Goal: Task Accomplishment & Management: Manage account settings

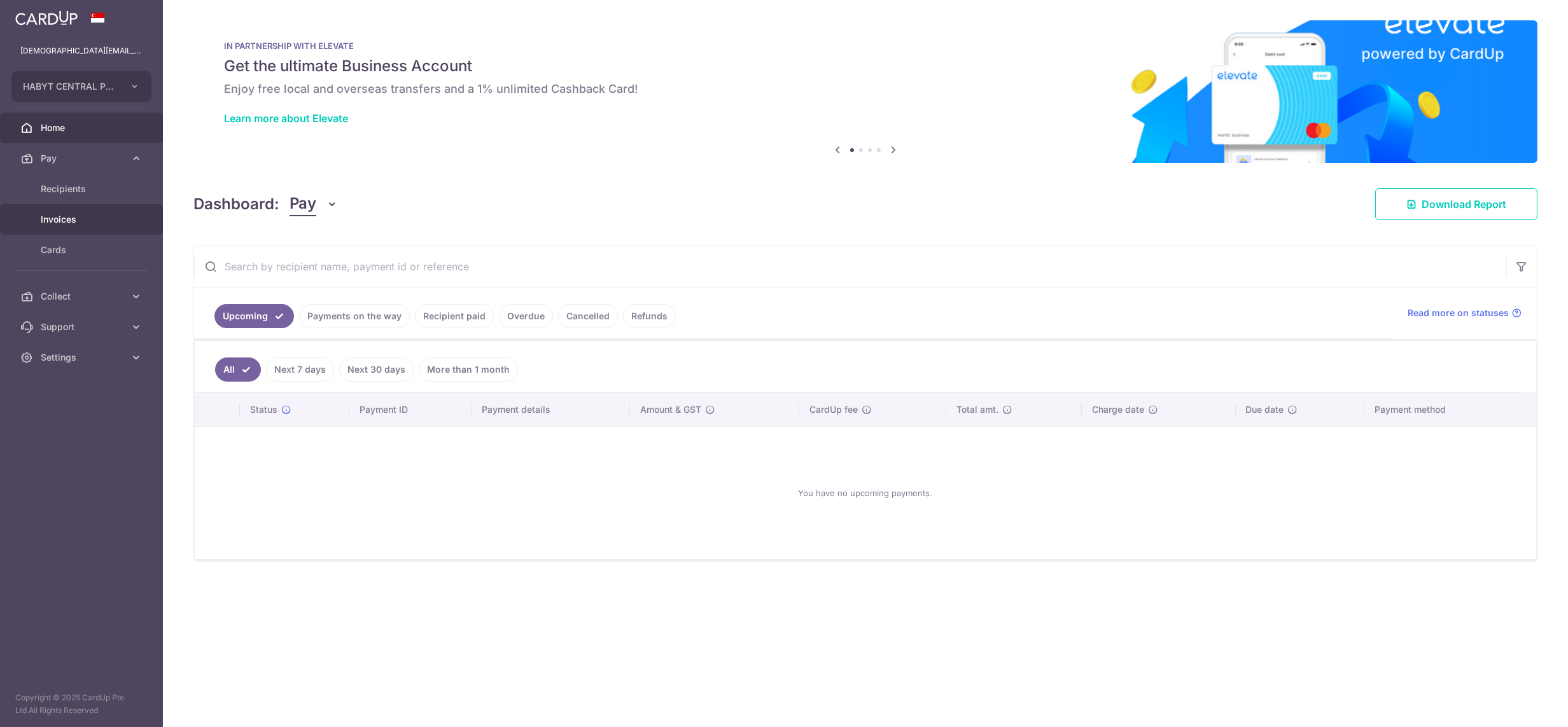
drag, startPoint x: 0, startPoint y: 0, endPoint x: 57, endPoint y: 203, distance: 210.9
click at [57, 204] on link "Invoices" at bounding box center [81, 219] width 163 height 30
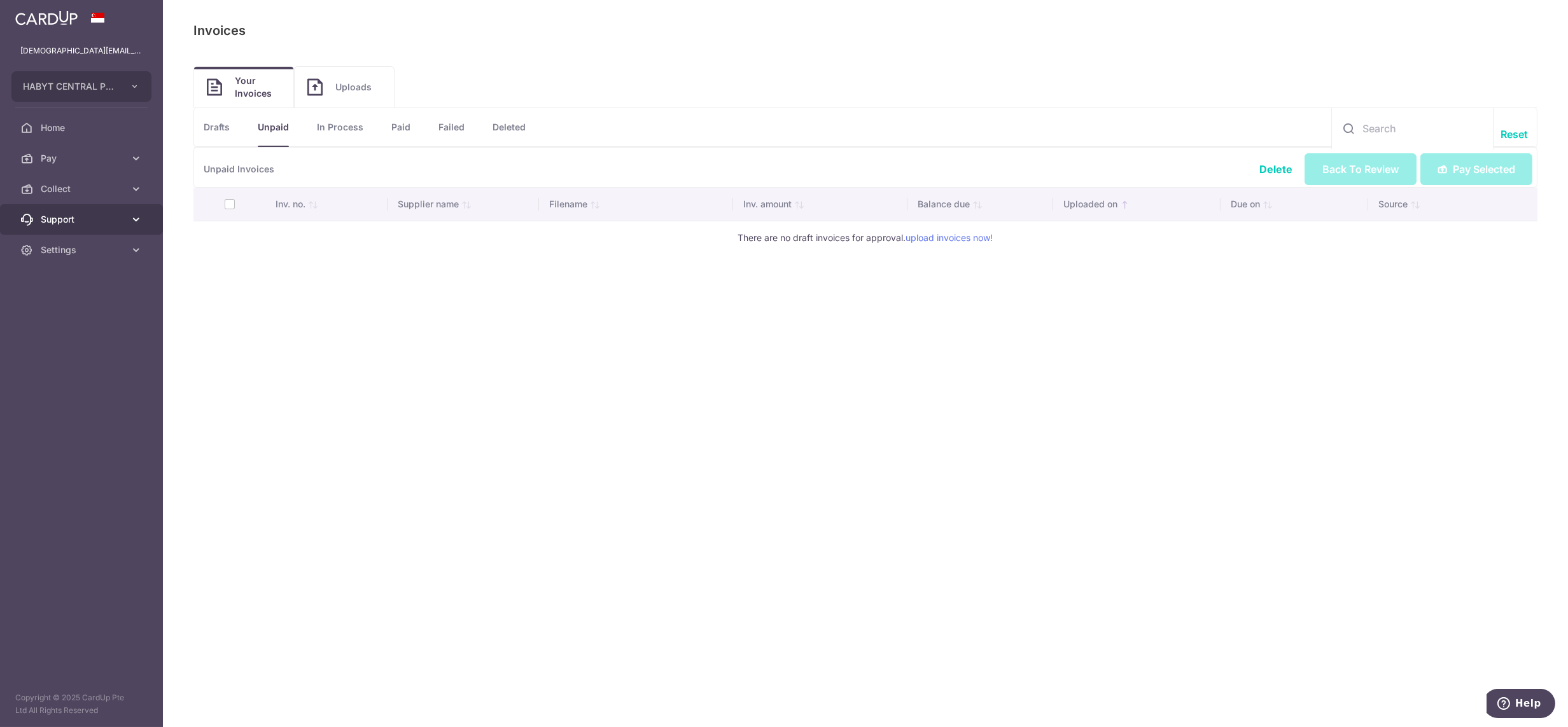
click at [60, 205] on link "Support" at bounding box center [81, 219] width 163 height 30
click at [60, 185] on span "Collect" at bounding box center [82, 189] width 84 height 12
click at [65, 217] on span "Dashboard" at bounding box center [82, 219] width 84 height 12
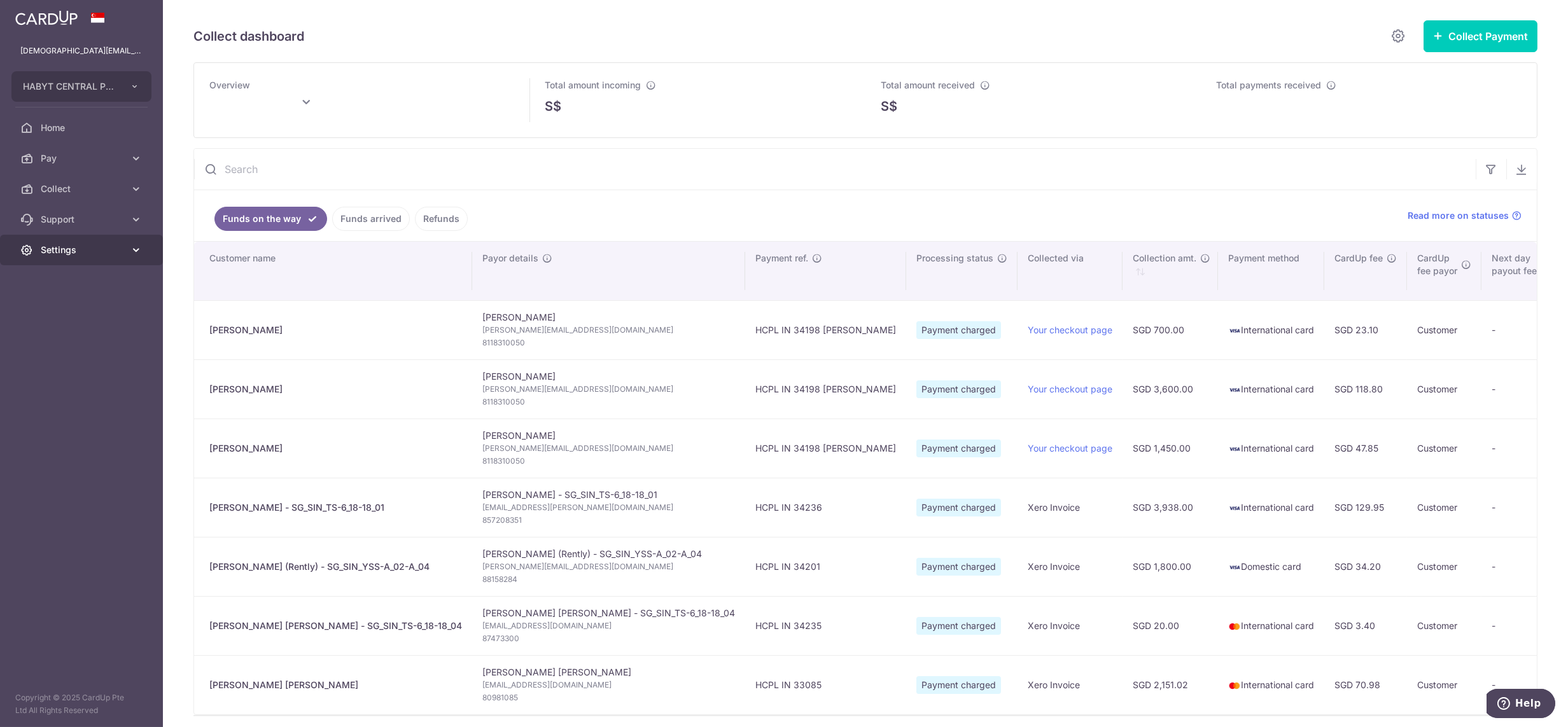
click at [54, 250] on span "Settings" at bounding box center [82, 250] width 84 height 12
click at [64, 300] on link "Logout" at bounding box center [81, 311] width 163 height 30
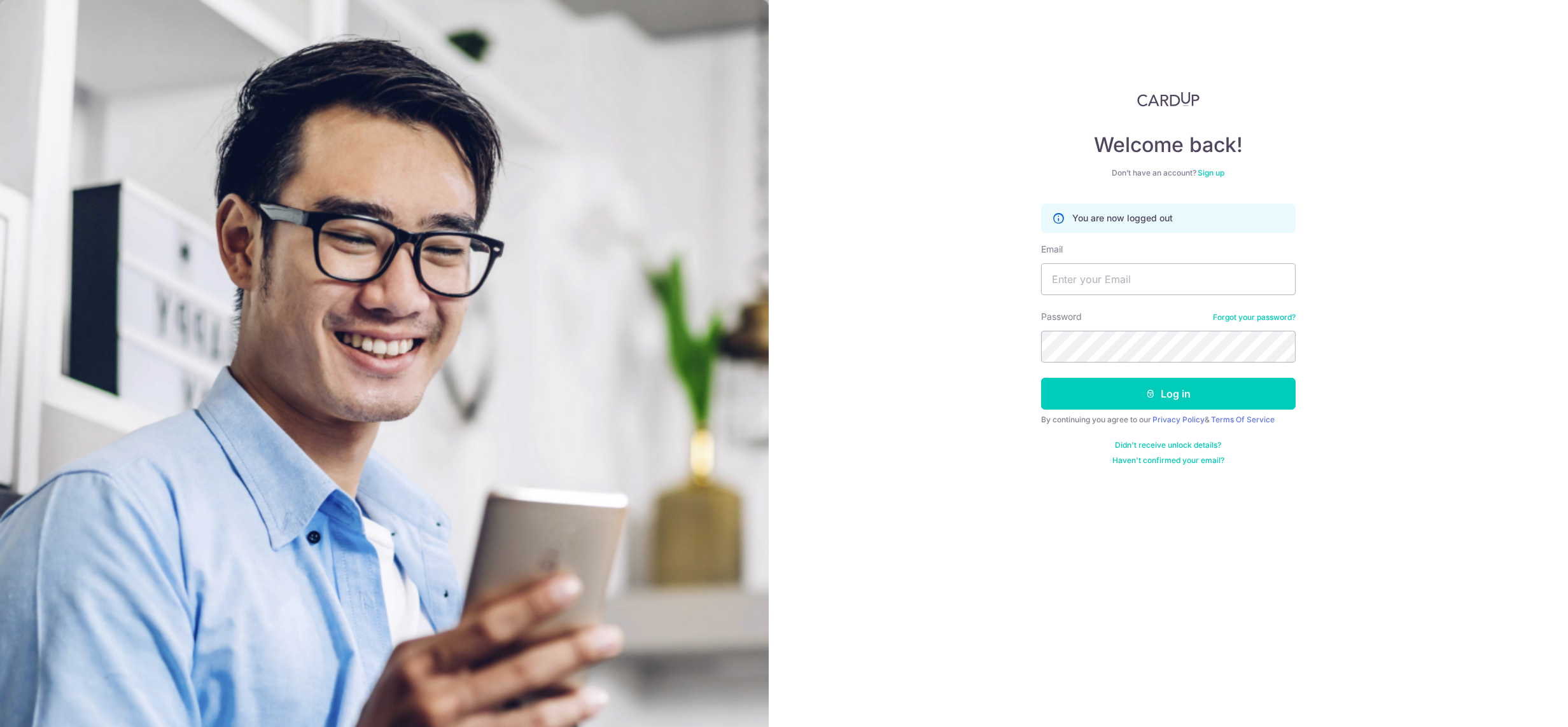
click at [1109, 259] on div "Email" at bounding box center [1168, 268] width 255 height 52
click at [1158, 278] on input "Email" at bounding box center [1168, 279] width 255 height 32
type input "lady.labarda+hcs2@habyt.com"
click at [1205, 320] on div "Password Forgot your password?" at bounding box center [1168, 336] width 255 height 52
click at [1192, 280] on input "lady.labarda+hcs2@habyt.com" at bounding box center [1168, 279] width 255 height 32
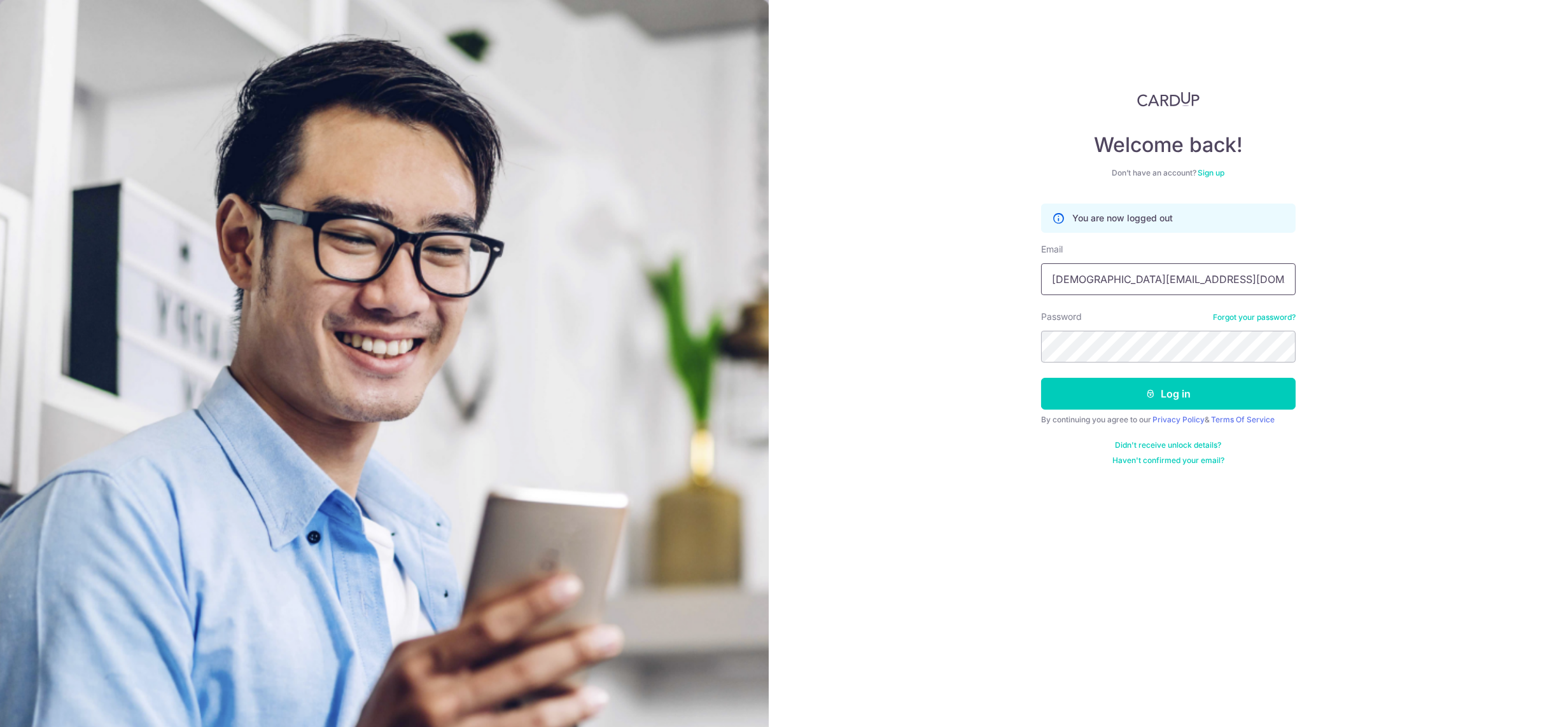
click at [1192, 280] on input "lady.labarda+hcs2@habyt.com" at bounding box center [1168, 279] width 255 height 32
click at [1183, 284] on input "lady.labarda+hcs2@habyt.com" at bounding box center [1168, 279] width 255 height 32
click at [1183, 284] on input "Email" at bounding box center [1168, 279] width 255 height 32
type input "[DEMOGRAPHIC_DATA][EMAIL_ADDRESS][DOMAIN_NAME]"
drag, startPoint x: 1164, startPoint y: 391, endPoint x: 1170, endPoint y: 393, distance: 6.3
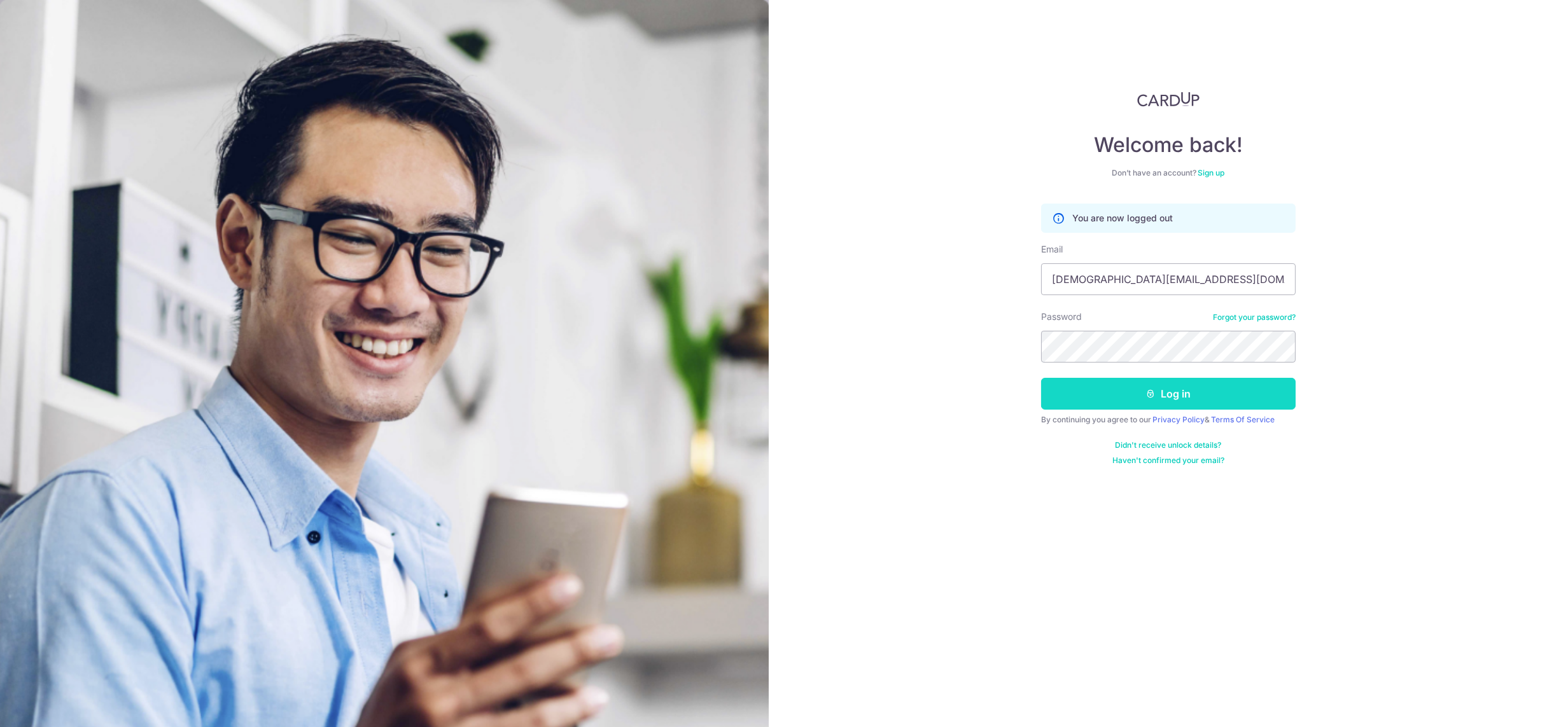
click at [1165, 392] on button "Log in" at bounding box center [1168, 394] width 255 height 32
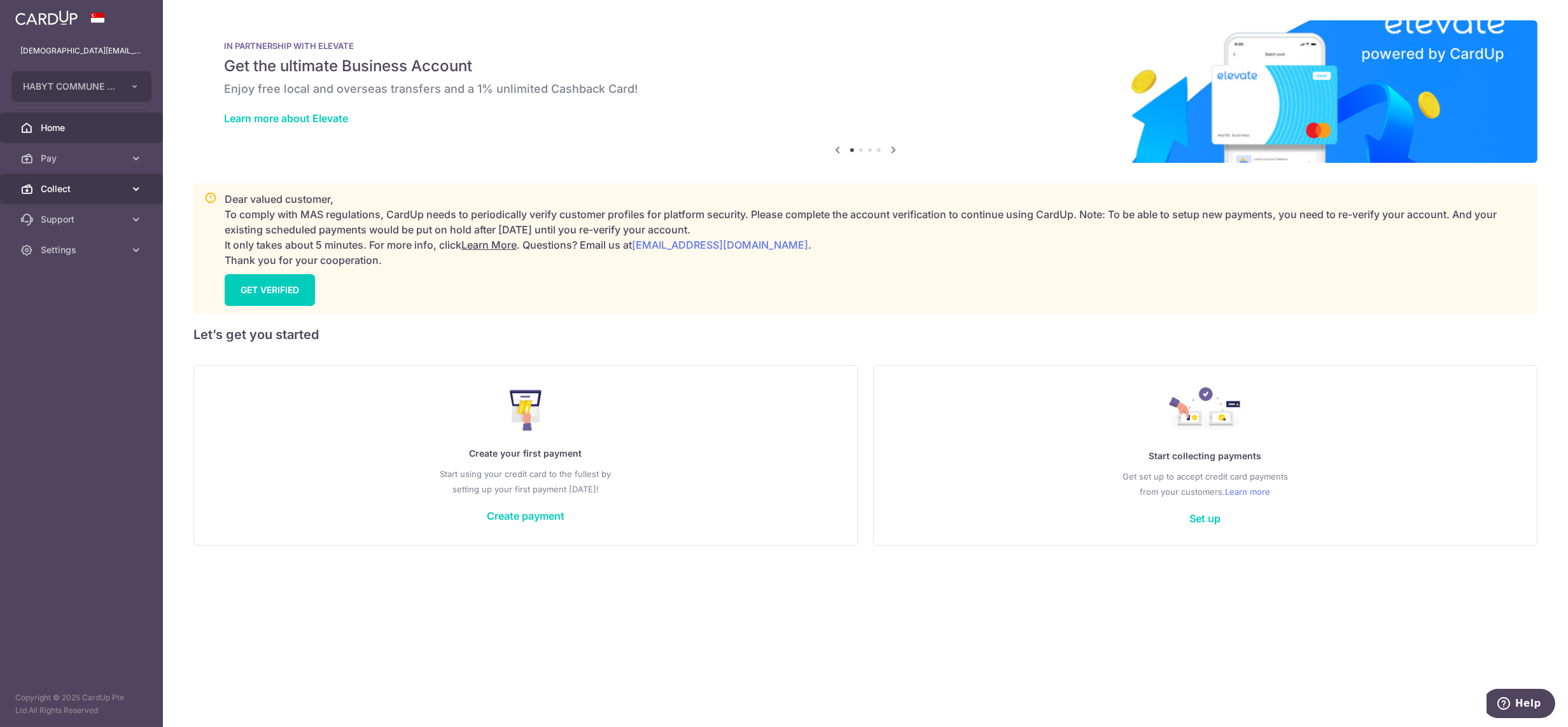
click at [77, 190] on span "Collect" at bounding box center [82, 189] width 84 height 12
